Goal: Information Seeking & Learning: Learn about a topic

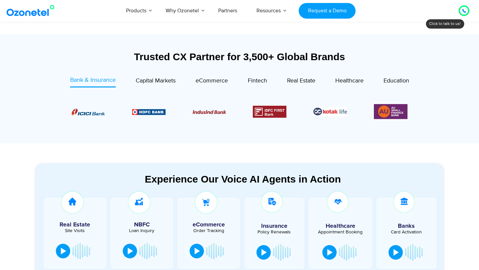
scroll to position [229, 0]
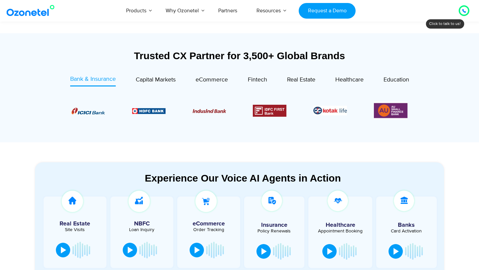
click at [168, 74] on div "Trusted CX Partner for 3,500+ Global Brands Bank & Insurance Capital Markets" at bounding box center [239, 94] width 409 height 89
click at [209, 82] on span "eCommerce" at bounding box center [212, 79] width 32 height 7
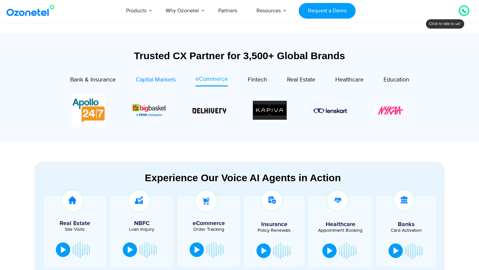
click at [160, 83] on span "Capital Markets" at bounding box center [156, 79] width 40 height 7
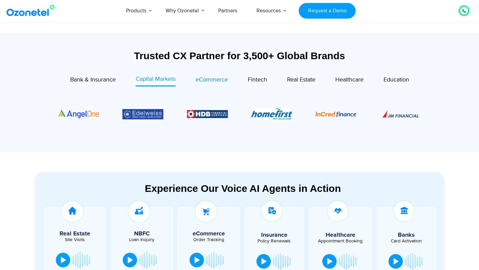
click at [210, 79] on span "eCommerce" at bounding box center [212, 79] width 32 height 7
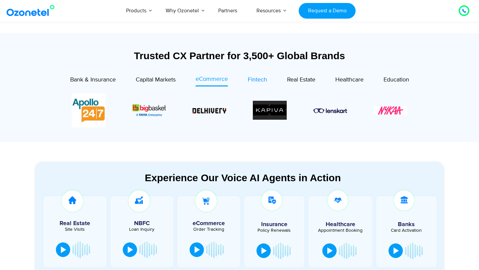
click at [263, 75] on link "Fintech" at bounding box center [257, 81] width 19 height 12
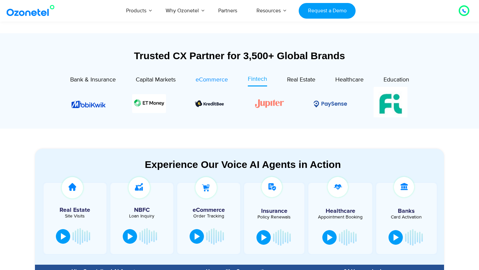
click at [217, 82] on span "eCommerce" at bounding box center [212, 79] width 32 height 7
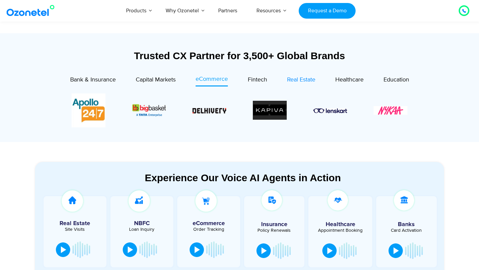
click at [288, 83] on div "Real Estate" at bounding box center [301, 79] width 28 height 9
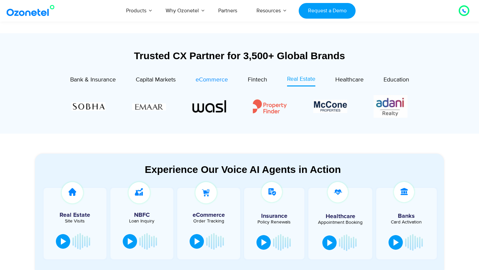
click at [202, 81] on span "eCommerce" at bounding box center [212, 79] width 32 height 7
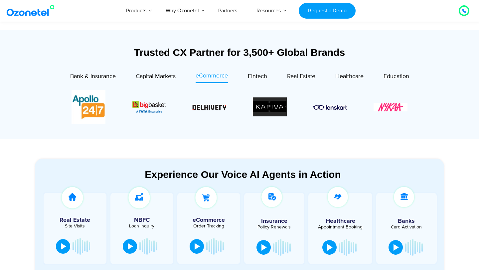
scroll to position [226, 0]
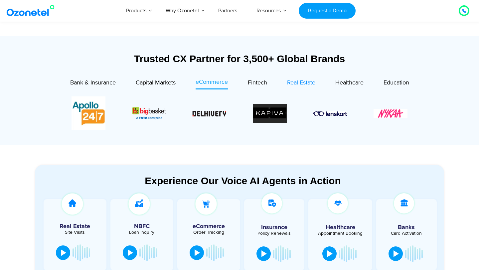
click at [311, 87] on div "Real Estate" at bounding box center [301, 82] width 28 height 9
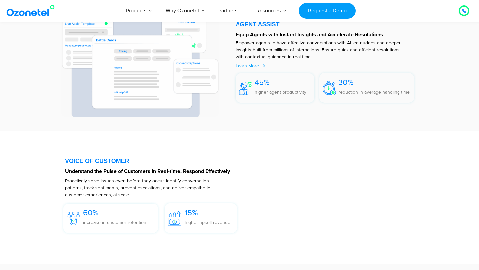
scroll to position [935, 0]
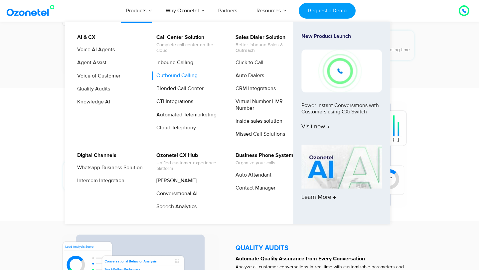
click at [183, 76] on link "Outbound Calling" at bounding box center [175, 75] width 47 height 8
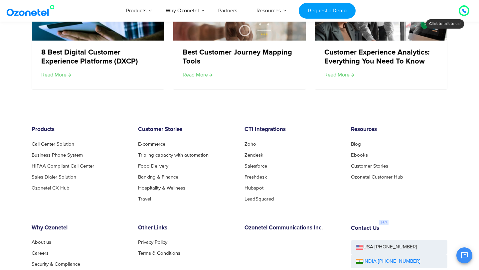
scroll to position [2417, 0]
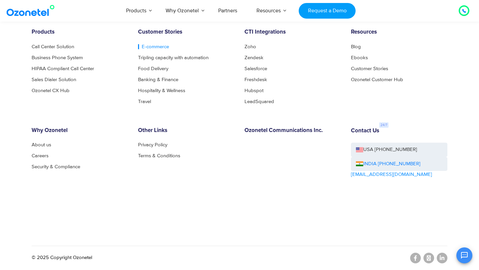
click at [155, 46] on link "E-commerce" at bounding box center [153, 46] width 31 height 5
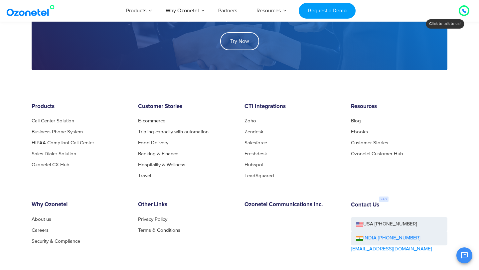
scroll to position [1192, 0]
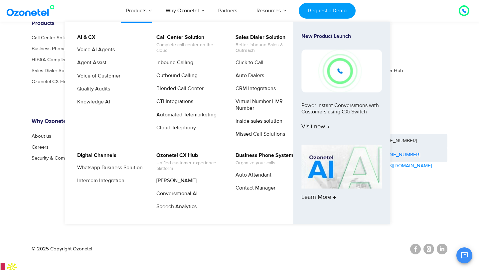
click at [98, 57] on li "Voice AI Agents" at bounding box center [108, 52] width 71 height 13
click at [103, 49] on link "Voice AI Agents" at bounding box center [94, 50] width 43 height 8
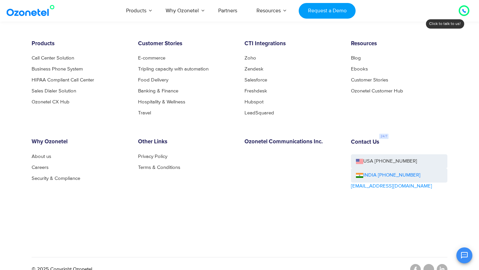
scroll to position [1406, 0]
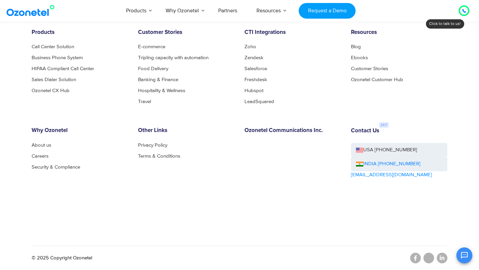
click at [443, 255] on div "OK Ozonetel Bot Ozonetel recognized as a Leader by G2 for CCAAS ​ 0" at bounding box center [401, 255] width 144 height 18
click at [469, 255] on button "Open chat" at bounding box center [464, 255] width 16 height 16
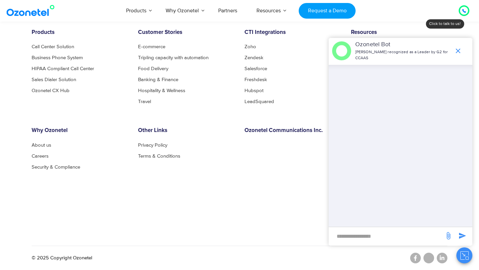
click at [469, 255] on button "Close chat" at bounding box center [464, 255] width 16 height 16
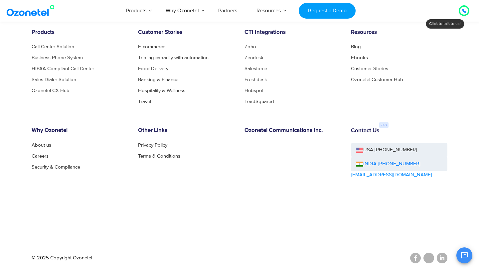
click at [437, 262] on div "OK Ozonetel Bot Ozonetel recognized as a Leader by G2 for CCAAS ​" at bounding box center [401, 255] width 144 height 18
